Goal: Task Accomplishment & Management: Use online tool/utility

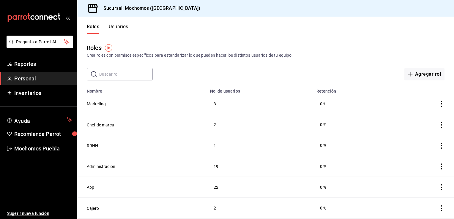
click at [36, 72] on ul "Reportes Personal Inventarios" at bounding box center [38, 79] width 77 height 42
click at [37, 67] on span "Reportes" at bounding box center [43, 64] width 58 height 8
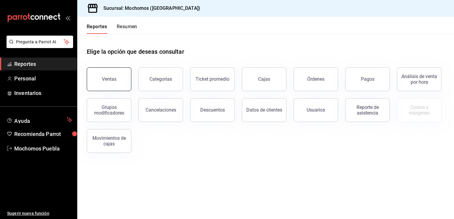
click at [115, 78] on div "Ventas" at bounding box center [109, 79] width 15 height 6
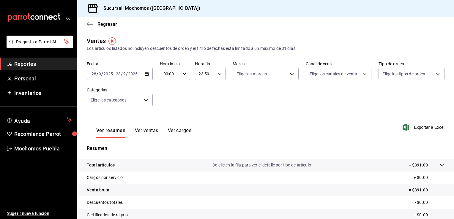
click at [145, 74] on icon "button" at bounding box center [147, 74] width 4 height 4
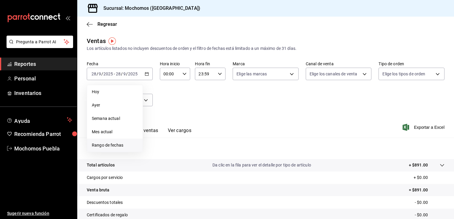
click at [117, 146] on span "Rango de fechas" at bounding box center [115, 145] width 46 height 6
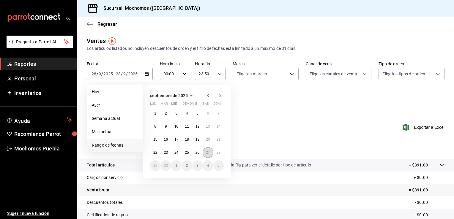
click at [205, 152] on button "27" at bounding box center [208, 152] width 10 height 11
click at [218, 152] on abbr "28" at bounding box center [219, 153] width 4 height 4
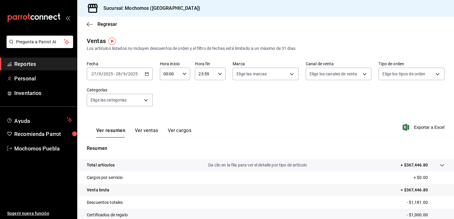
click at [185, 74] on div "00:00 Hora inicio" at bounding box center [175, 74] width 31 height 12
click at [165, 100] on span "07" at bounding box center [167, 97] width 6 height 5
type input "07:00"
click at [265, 117] on div at bounding box center [227, 109] width 454 height 219
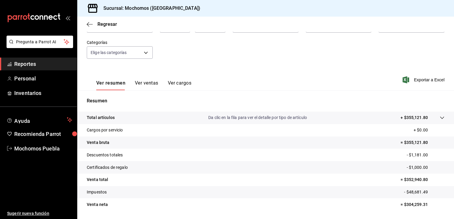
scroll to position [65, 0]
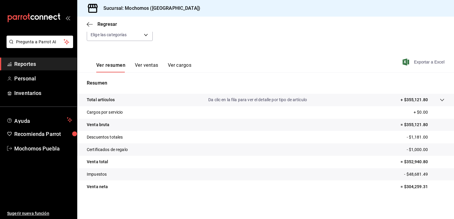
click at [417, 61] on span "Exportar a Excel" at bounding box center [424, 62] width 41 height 7
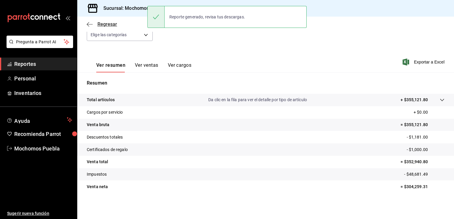
click at [112, 26] on span "Regresar" at bounding box center [107, 24] width 20 height 6
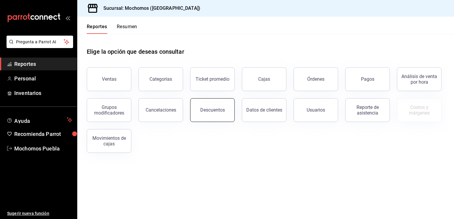
click at [207, 104] on button "Descuentos" at bounding box center [212, 110] width 45 height 24
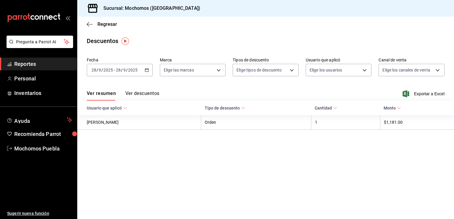
click at [147, 70] on icon "button" at bounding box center [147, 70] width 4 height 4
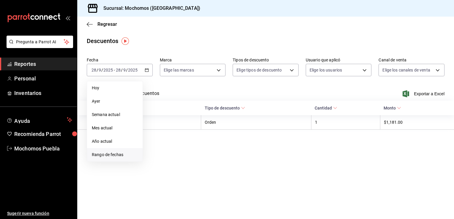
click at [110, 152] on span "Rango de fechas" at bounding box center [115, 155] width 46 height 6
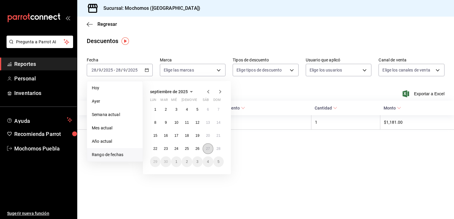
click at [205, 149] on button "27" at bounding box center [208, 149] width 10 height 11
click at [215, 149] on button "28" at bounding box center [218, 149] width 10 height 11
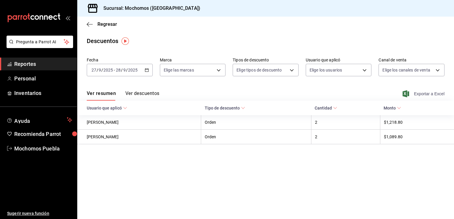
click at [422, 93] on span "Exportar a Excel" at bounding box center [424, 93] width 41 height 7
click at [106, 23] on span "Regresar" at bounding box center [107, 24] width 20 height 6
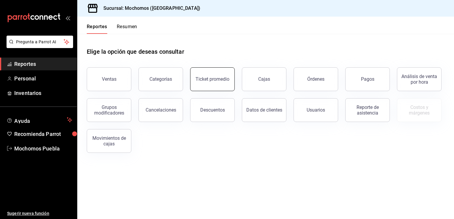
click at [213, 83] on button "Ticket promedio" at bounding box center [212, 79] width 45 height 24
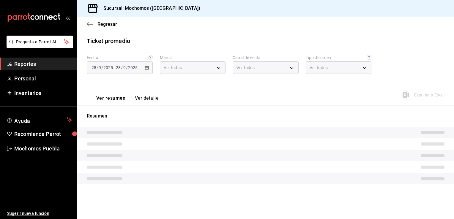
type input "65eb7388-82e4-42fa-8caf-680550c77e6f"
type input "PARROT,UBER_EATS,RAPPI,DIDI_FOOD,ONLINE"
type input "c7bc0ce2-274d-49fd-89f5-4bcf8044acf9,c9e91c43-775f-4cd6-ac16-cfdc9e5fd636,e77b1…"
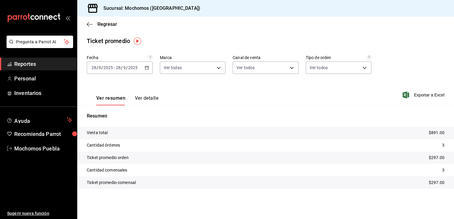
click at [147, 68] on icon "button" at bounding box center [147, 68] width 4 height 4
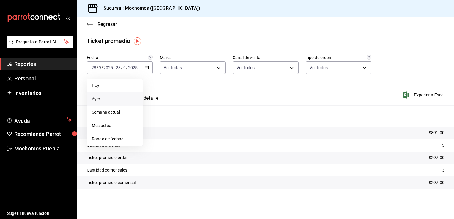
click at [113, 100] on span "Ayer" at bounding box center [115, 99] width 46 height 6
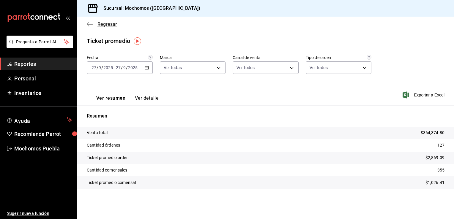
click at [106, 25] on span "Regresar" at bounding box center [107, 24] width 20 height 6
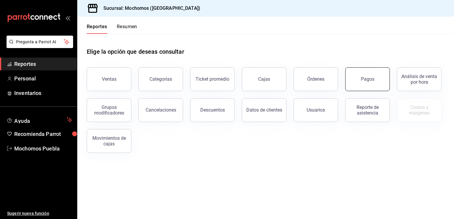
click at [368, 85] on button "Pagos" at bounding box center [367, 79] width 45 height 24
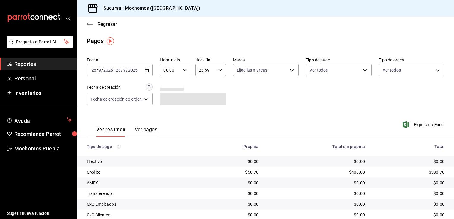
click at [148, 69] on \(Stroke\) "button" at bounding box center [147, 70] width 4 height 3
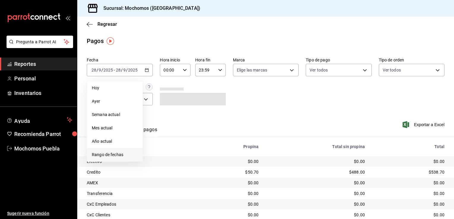
click at [114, 152] on span "Rango de fechas" at bounding box center [115, 155] width 46 height 6
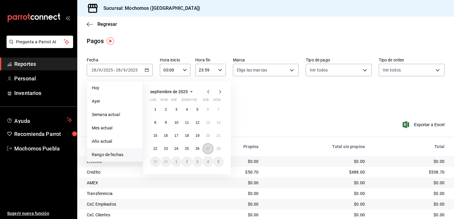
click at [207, 149] on abbr "27" at bounding box center [208, 149] width 4 height 4
click at [215, 149] on button "28" at bounding box center [218, 149] width 10 height 11
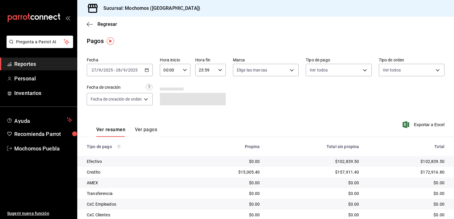
click at [183, 66] on div "00:00 Hora inicio" at bounding box center [175, 70] width 31 height 12
click at [164, 122] on button "07" at bounding box center [168, 122] width 13 height 12
type input "07:00"
click at [257, 103] on div at bounding box center [227, 109] width 454 height 219
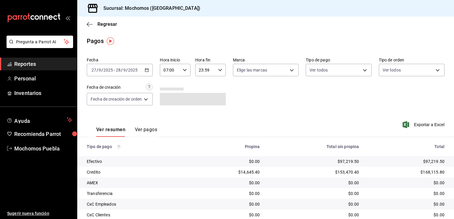
scroll to position [53, 0]
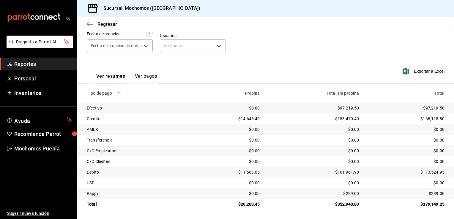
click at [314, 87] on th "Total sin propina" at bounding box center [314, 93] width 99 height 19
click at [103, 25] on span "Regresar" at bounding box center [107, 24] width 20 height 6
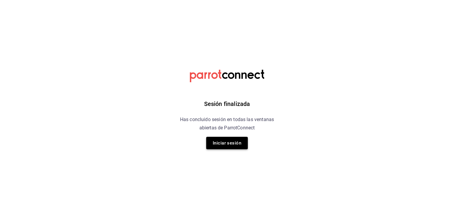
click at [220, 141] on button "Iniciar sesión" at bounding box center [227, 143] width 42 height 12
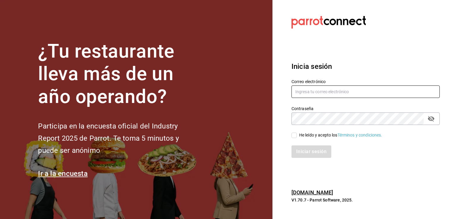
type input "[EMAIL_ADDRESS][DOMAIN_NAME]"
click at [295, 135] on input "He leído y acepto los Términos y condiciones." at bounding box center [293, 135] width 5 height 5
checkbox input "true"
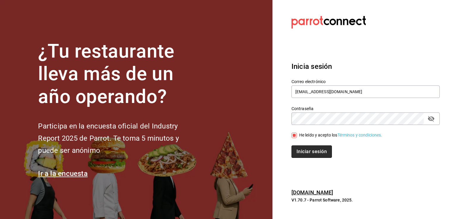
click at [298, 150] on button "Iniciar sesión" at bounding box center [311, 152] width 40 height 12
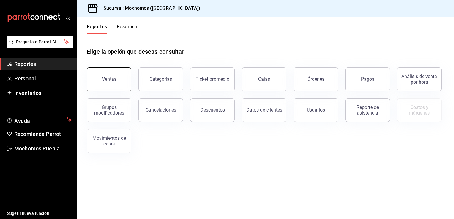
click at [114, 75] on button "Ventas" at bounding box center [109, 79] width 45 height 24
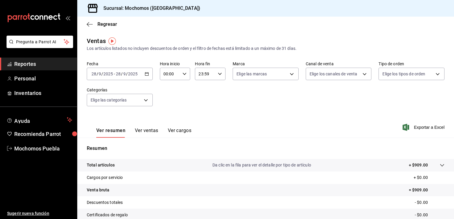
click at [142, 72] on div "[DATE] [DATE] - [DATE] [DATE]" at bounding box center [120, 74] width 66 height 12
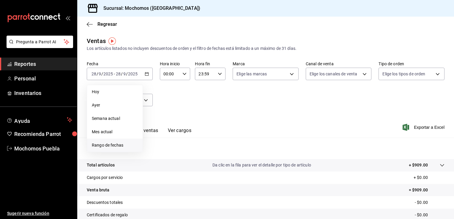
click at [111, 144] on span "Rango de fechas" at bounding box center [115, 145] width 46 height 6
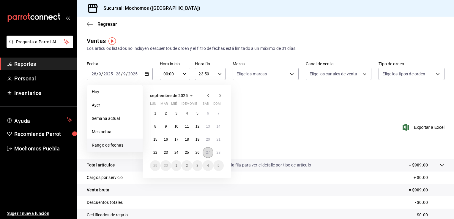
click at [208, 153] on abbr "27" at bounding box center [208, 153] width 4 height 4
click at [219, 153] on abbr "28" at bounding box center [219, 153] width 4 height 4
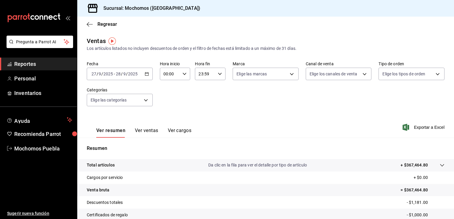
click at [187, 72] on div "00:00 Hora inicio" at bounding box center [175, 74] width 31 height 12
click at [165, 111] on span "07" at bounding box center [167, 109] width 6 height 5
type input "07:00"
click at [217, 117] on div at bounding box center [227, 109] width 454 height 219
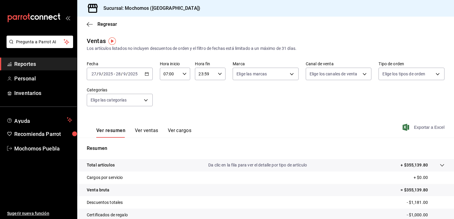
scroll to position [65, 0]
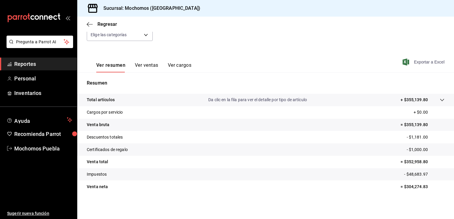
click at [415, 64] on span "Exportar a Excel" at bounding box center [424, 62] width 41 height 7
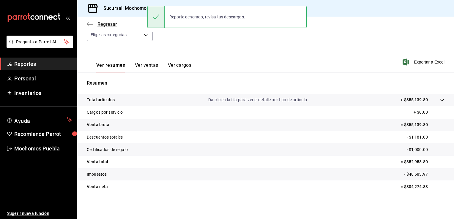
click at [102, 25] on span "Regresar" at bounding box center [107, 24] width 20 height 6
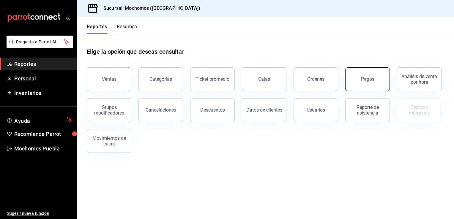
click at [373, 90] on button "Pagos" at bounding box center [367, 79] width 45 height 24
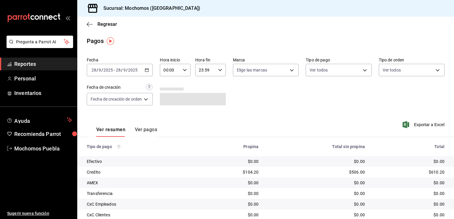
click at [147, 72] on \(Stroke\) "button" at bounding box center [147, 70] width 4 height 3
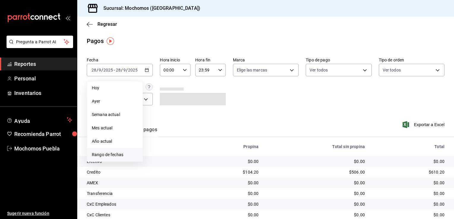
click at [111, 153] on span "Rango de fechas" at bounding box center [115, 155] width 46 height 6
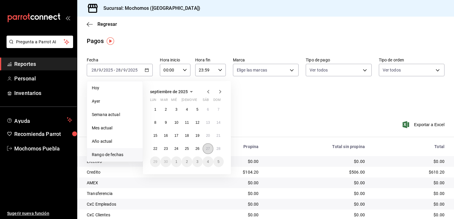
click at [209, 150] on abbr "27" at bounding box center [208, 149] width 4 height 4
click at [221, 148] on button "28" at bounding box center [218, 149] width 10 height 11
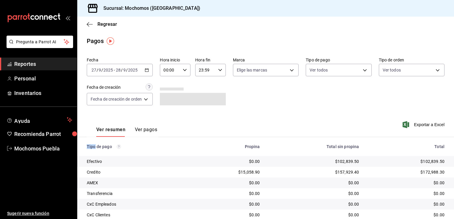
drag, startPoint x: 221, startPoint y: 148, endPoint x: 175, endPoint y: 83, distance: 78.8
drag, startPoint x: 175, startPoint y: 83, endPoint x: 165, endPoint y: 72, distance: 15.2
click at [165, 72] on input "00:00" at bounding box center [170, 70] width 21 height 12
click at [166, 105] on span "07" at bounding box center [168, 103] width 6 height 5
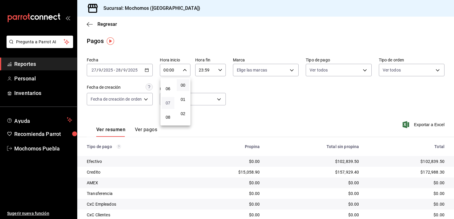
type input "07:00"
click at [258, 106] on div at bounding box center [227, 109] width 454 height 219
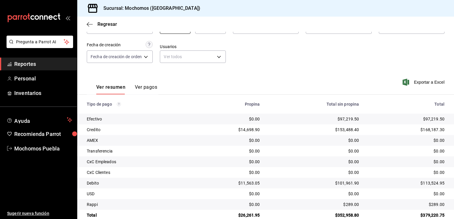
scroll to position [53, 0]
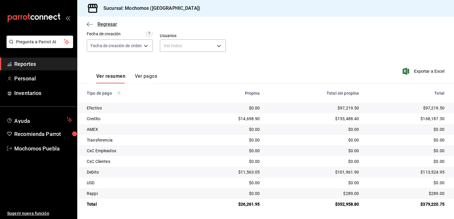
click at [100, 25] on span "Regresar" at bounding box center [107, 24] width 20 height 6
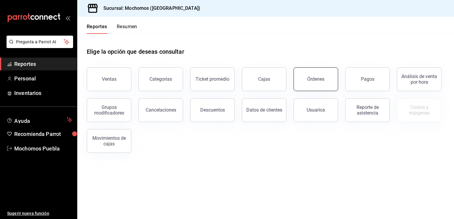
click at [303, 79] on button "Órdenes" at bounding box center [316, 79] width 45 height 24
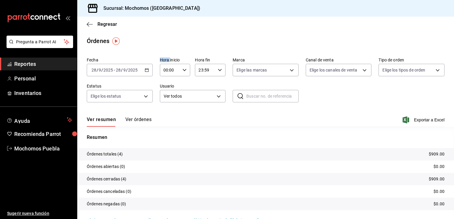
click at [147, 67] on div "[DATE] [DATE] - [DATE] [DATE]" at bounding box center [120, 70] width 66 height 12
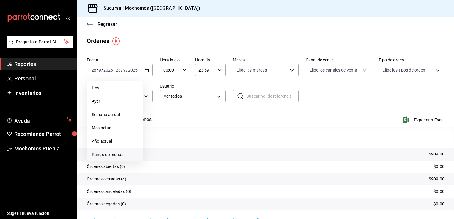
click at [100, 154] on span "Rango de fechas" at bounding box center [115, 155] width 46 height 6
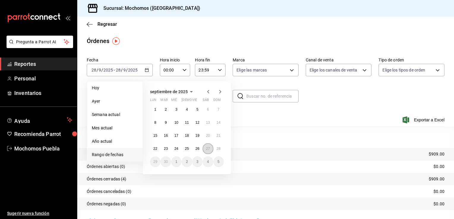
click at [208, 148] on abbr "27" at bounding box center [208, 149] width 4 height 4
click at [216, 149] on button "28" at bounding box center [218, 149] width 10 height 11
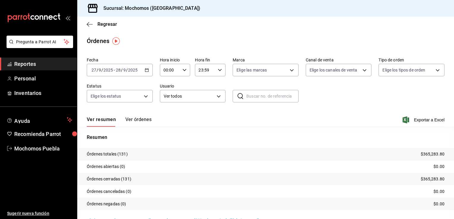
click at [183, 71] on icon "button" at bounding box center [184, 70] width 4 height 4
click at [166, 123] on span "07" at bounding box center [167, 124] width 6 height 5
type input "07:00"
click at [301, 113] on div at bounding box center [227, 109] width 454 height 219
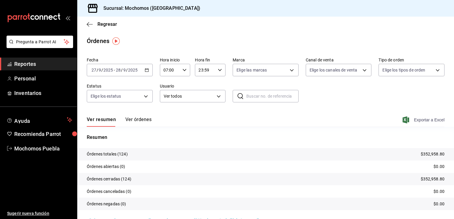
click at [420, 122] on span "Exportar a Excel" at bounding box center [424, 119] width 41 height 7
